Goal: Find specific page/section: Find specific page/section

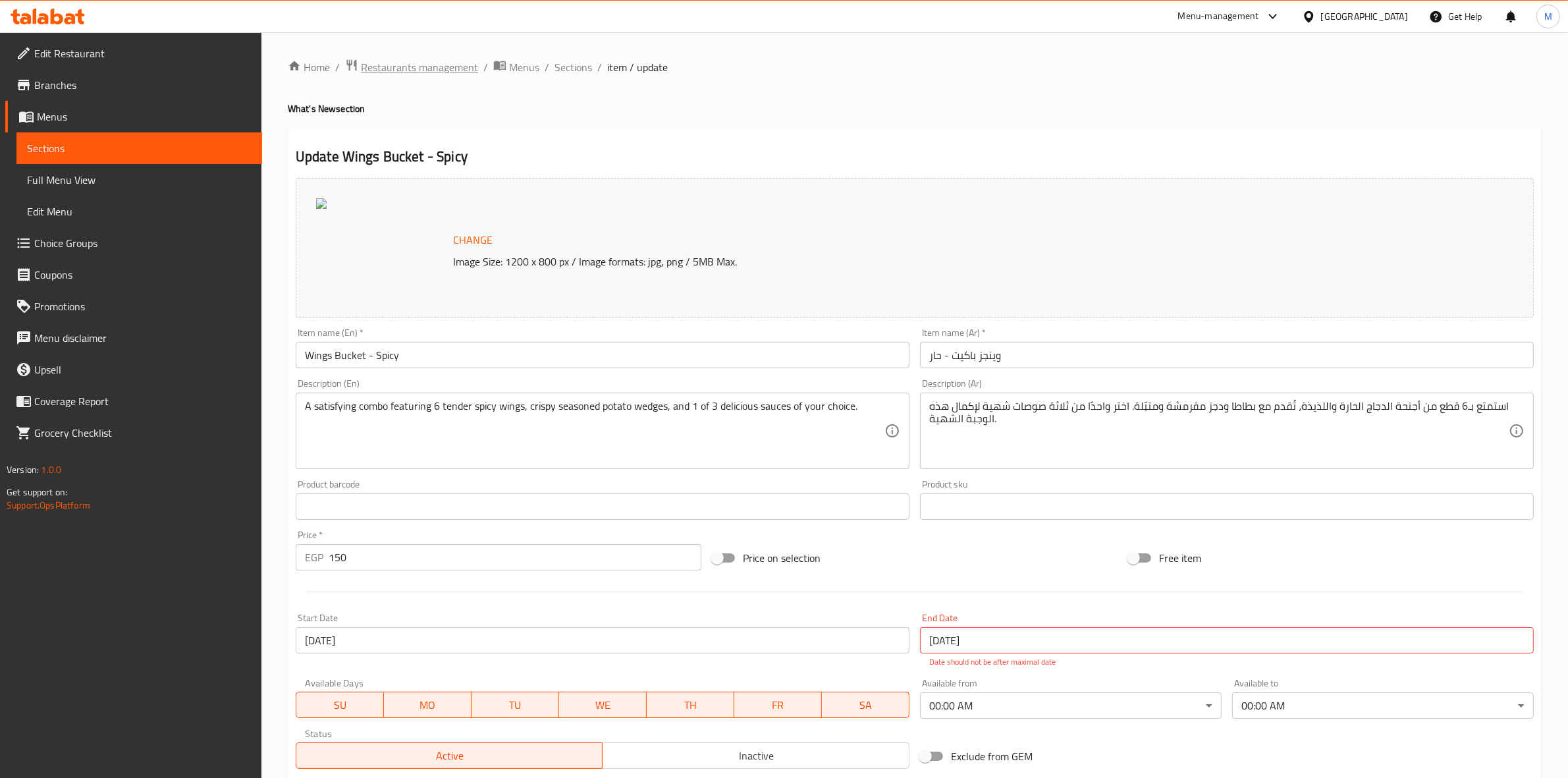
drag, startPoint x: 0, startPoint y: 0, endPoint x: 426, endPoint y: 63, distance: 430.6
click at [426, 63] on span "Restaurants management" at bounding box center [420, 67] width 117 height 16
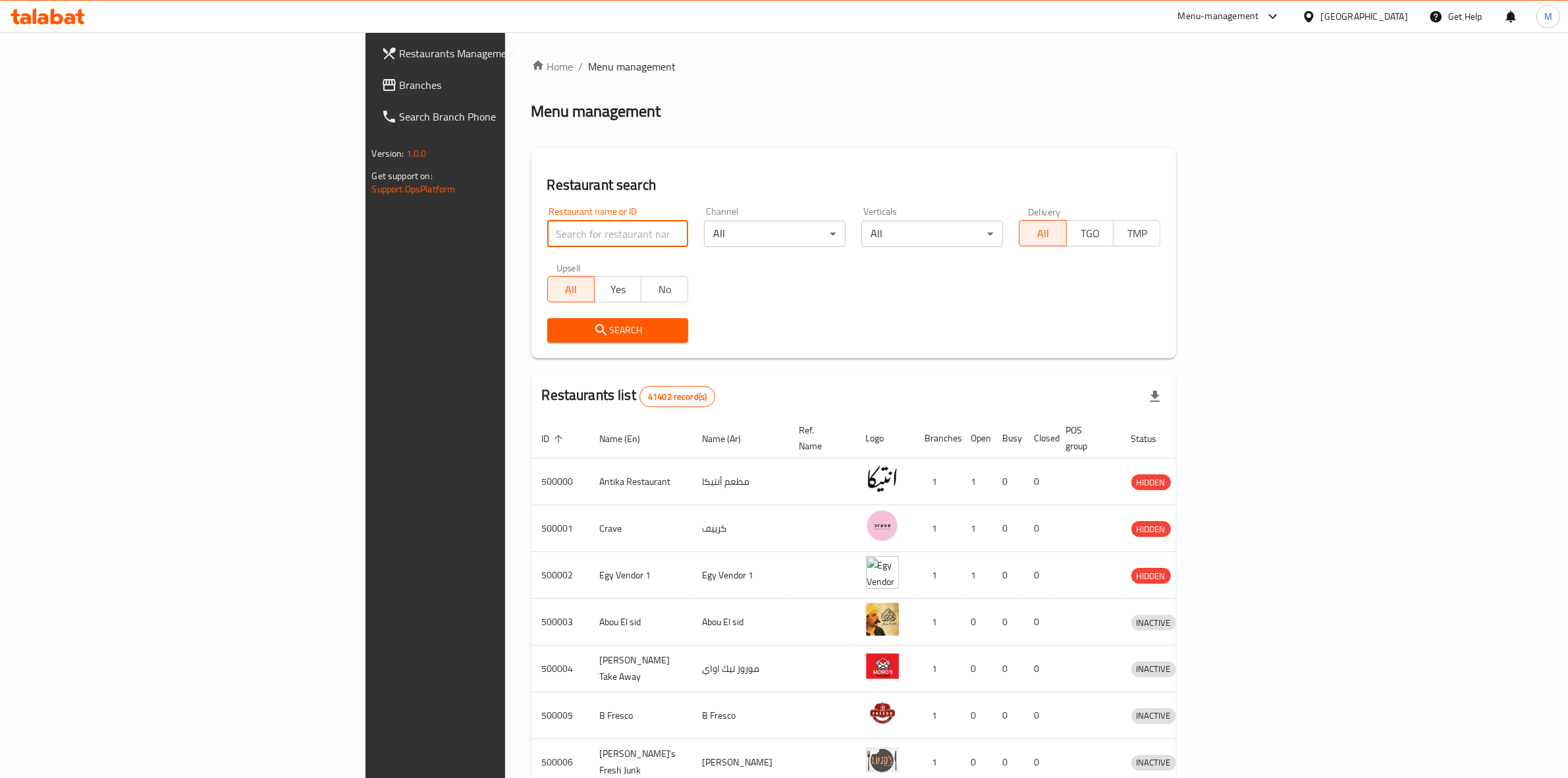
click at [547, 231] on input "search" at bounding box center [618, 233] width 142 height 26
type input "daddy's"
click button "Search" at bounding box center [618, 330] width 142 height 24
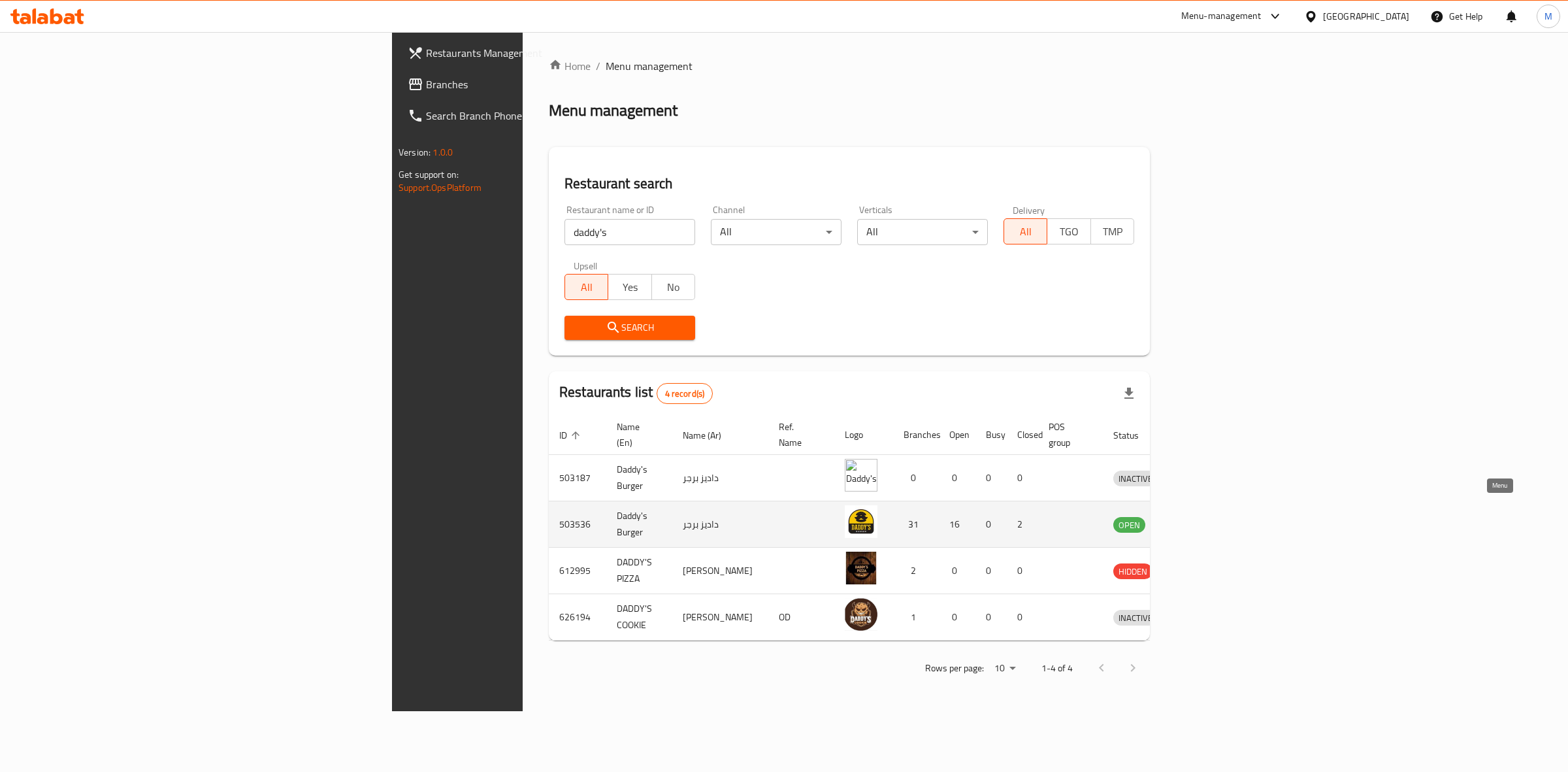
click at [1199, 520] on icon "enhanced table" at bounding box center [1192, 525] width 15 height 11
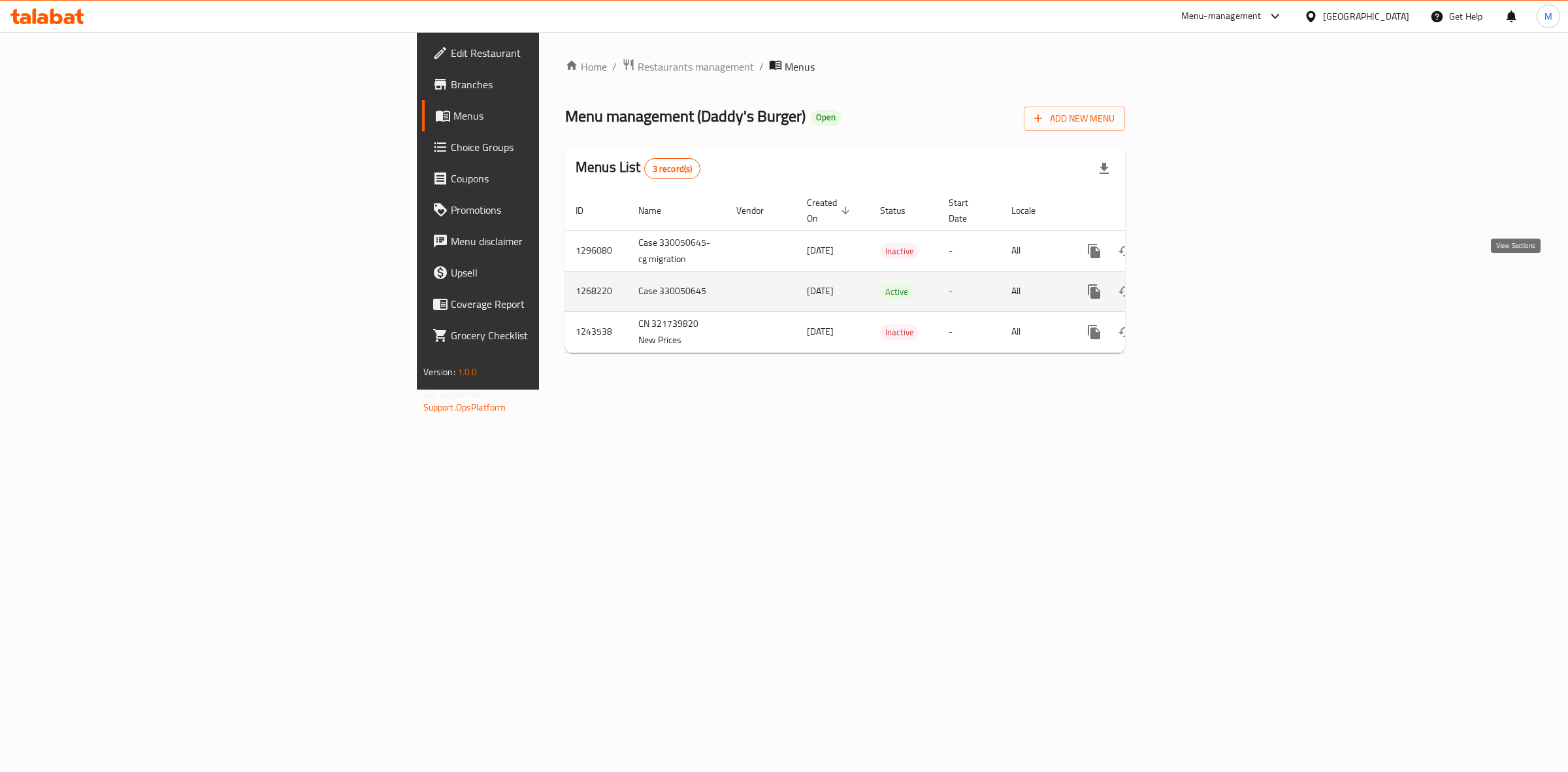
click at [1194, 285] on icon "enhanced table" at bounding box center [1189, 291] width 12 height 12
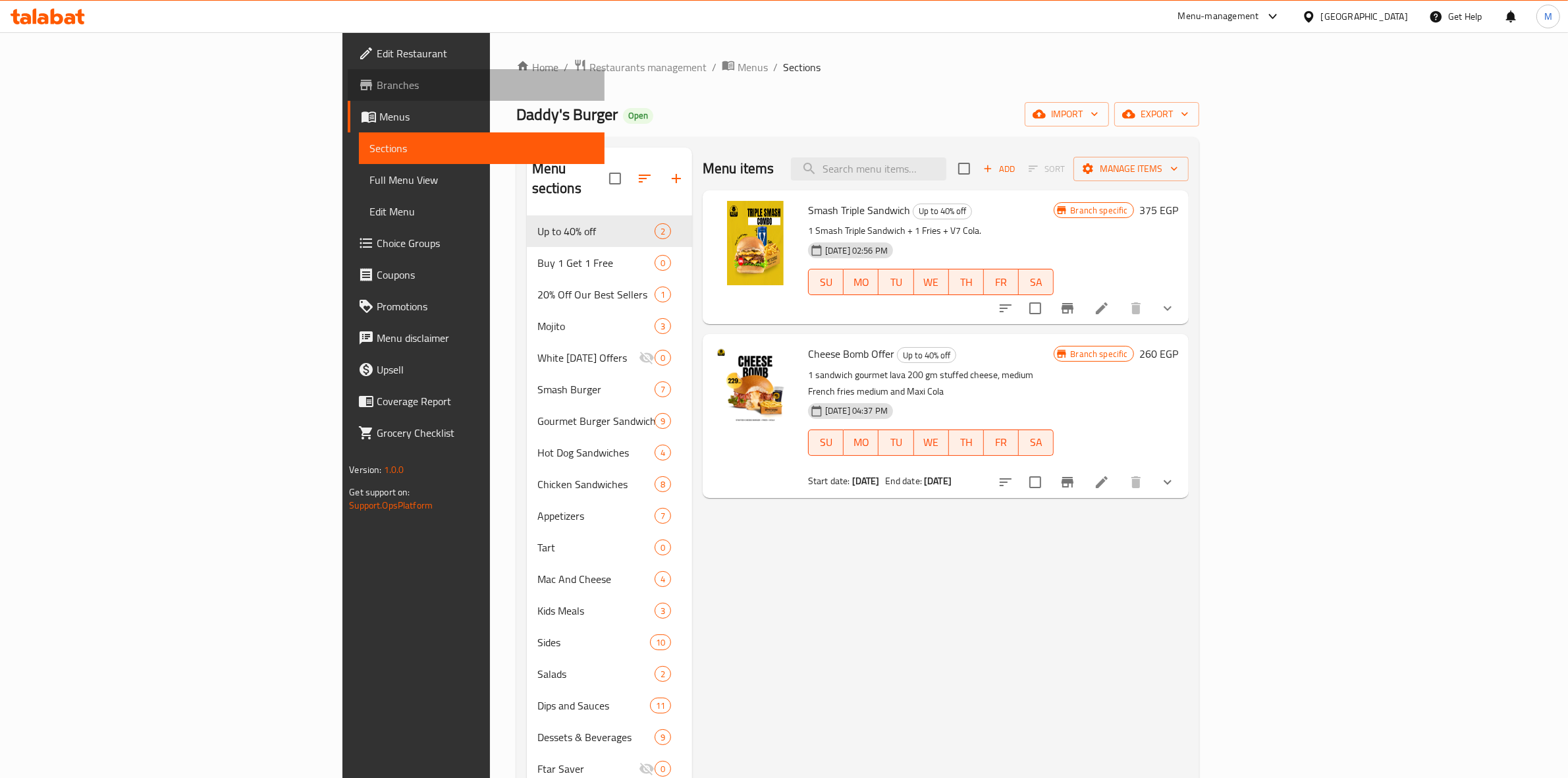
click at [377, 77] on span "Branches" at bounding box center [485, 85] width 218 height 16
